Goal: Obtain resource: Download file/media

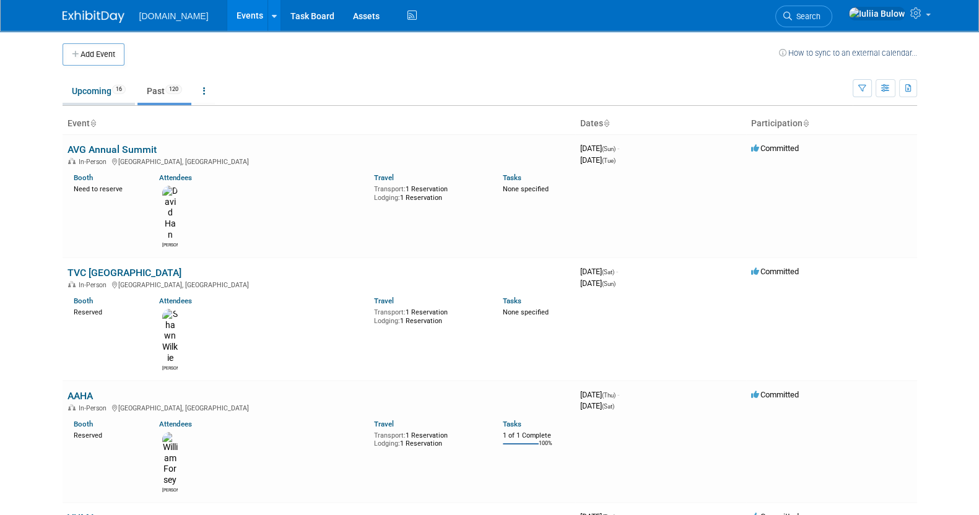
click at [77, 85] on link "Upcoming 16" at bounding box center [99, 91] width 72 height 24
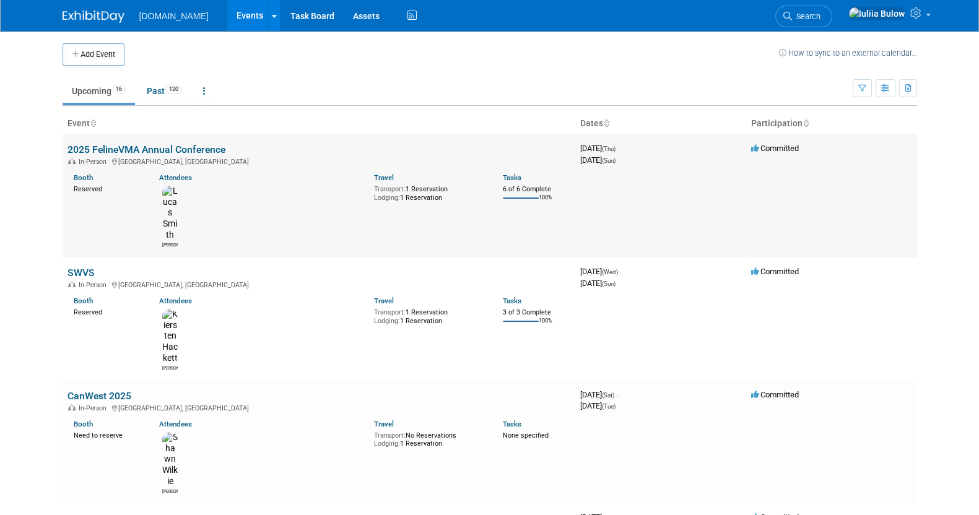
click at [120, 151] on link "2025 FelineVMA Annual Conference" at bounding box center [146, 150] width 158 height 12
click at [131, 150] on link "2025 FelineVMA Annual Conference" at bounding box center [146, 150] width 158 height 12
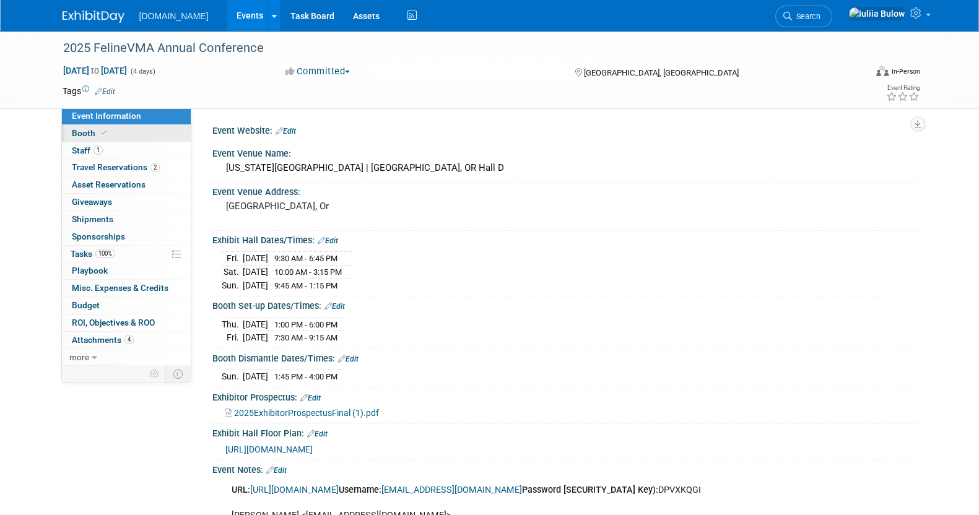
click at [116, 137] on link "Booth" at bounding box center [126, 133] width 129 height 17
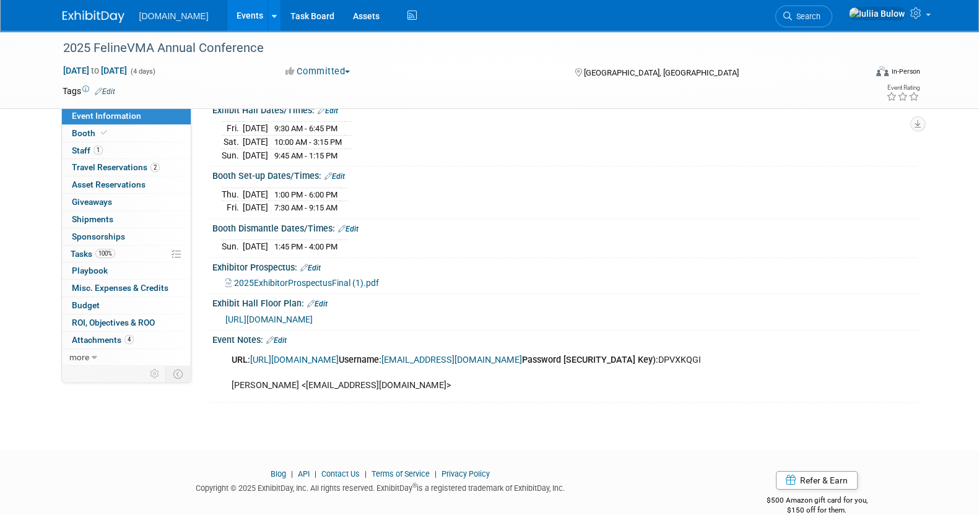
scroll to position [159, 0]
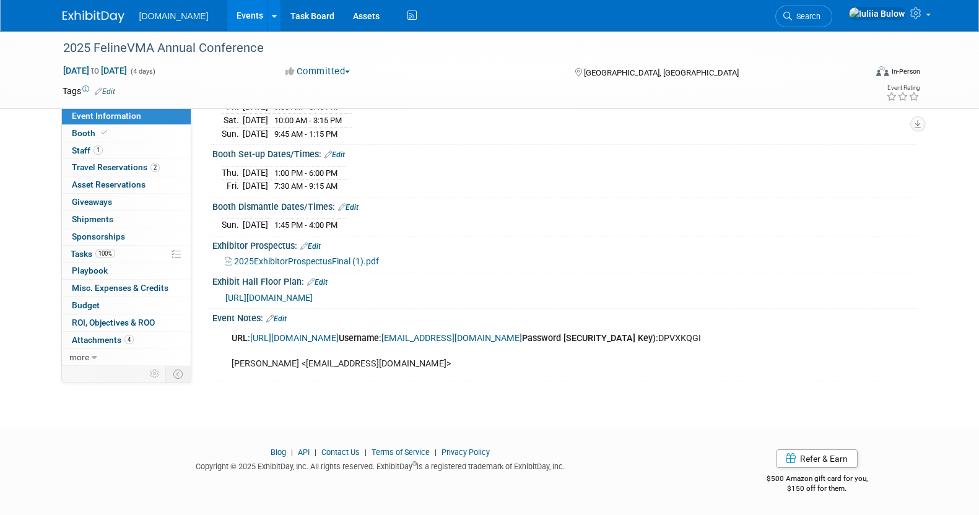
click at [329, 256] on span "2025ExhibitorProspectusFinal (1).pdf" at bounding box center [306, 261] width 145 height 10
